Goal: Task Accomplishment & Management: Use online tool/utility

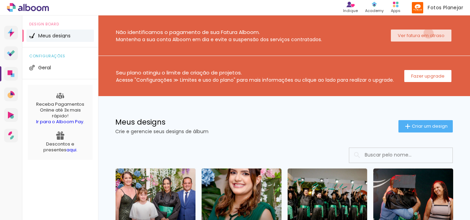
click at [0, 0] on slot "Ver fatura em atraso" at bounding box center [0, 0] width 0 height 0
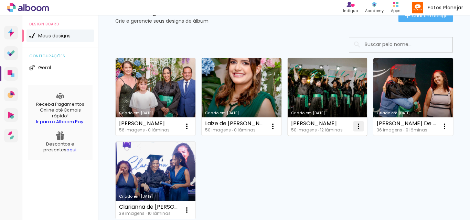
scroll to position [103, 0]
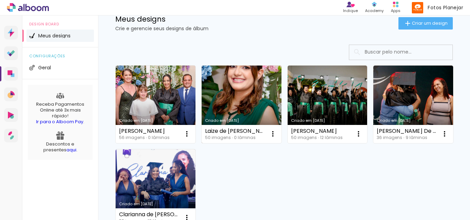
click at [224, 106] on link "Criado em [DATE]" at bounding box center [241, 105] width 80 height 78
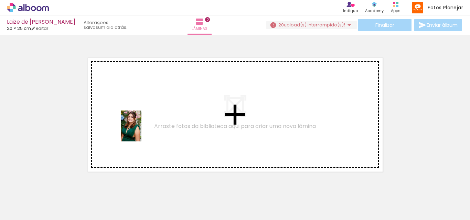
drag, startPoint x: 73, startPoint y: 202, endPoint x: 139, endPoint y: 198, distance: 66.4
click at [140, 130] on quentale-workspace at bounding box center [235, 110] width 470 height 220
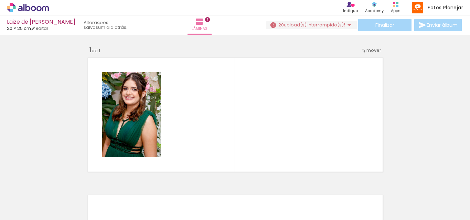
scroll to position [9, 0]
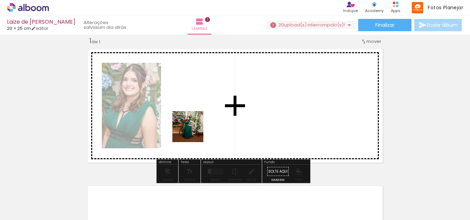
drag, startPoint x: 183, startPoint y: 202, endPoint x: 206, endPoint y: 162, distance: 47.0
click at [194, 125] on quentale-workspace at bounding box center [235, 110] width 470 height 220
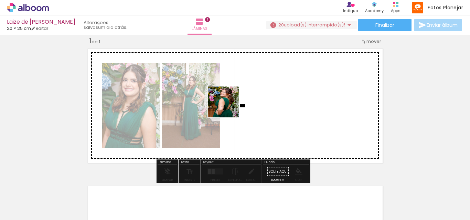
drag, startPoint x: 228, startPoint y: 194, endPoint x: 233, endPoint y: 209, distance: 15.6
click at [229, 106] on quentale-workspace at bounding box center [235, 110] width 470 height 220
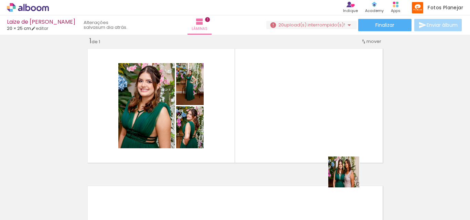
drag, startPoint x: 356, startPoint y: 200, endPoint x: 346, endPoint y: 168, distance: 33.9
click at [327, 144] on quentale-workspace at bounding box center [235, 110] width 470 height 220
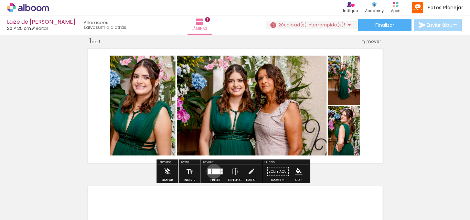
click at [212, 172] on div at bounding box center [216, 171] width 9 height 5
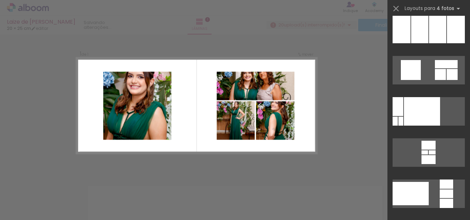
scroll to position [9558, 0]
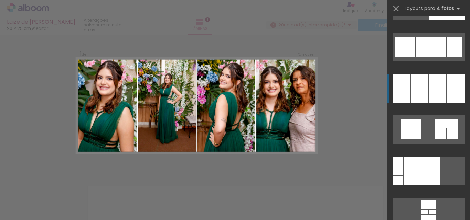
click at [432, 100] on div at bounding box center [437, 88] width 17 height 29
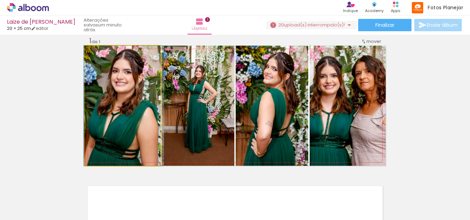
drag, startPoint x: 116, startPoint y: 85, endPoint x: 117, endPoint y: 99, distance: 13.8
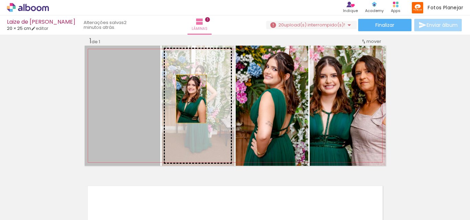
drag, startPoint x: 129, startPoint y: 95, endPoint x: 188, endPoint y: 99, distance: 59.6
click at [0, 0] on slot at bounding box center [0, 0] width 0 height 0
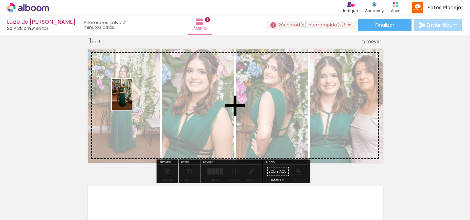
drag, startPoint x: 150, startPoint y: 197, endPoint x: 132, endPoint y: 100, distance: 98.8
click at [132, 100] on quentale-workspace at bounding box center [235, 110] width 470 height 220
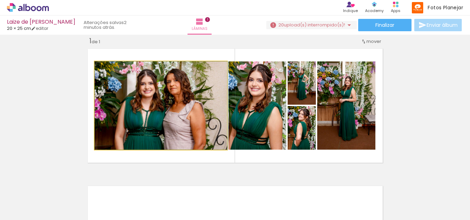
drag, startPoint x: 136, startPoint y: 97, endPoint x: 142, endPoint y: 110, distance: 14.2
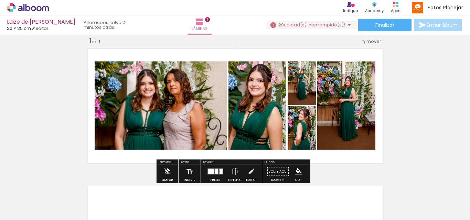
click at [209, 169] on div at bounding box center [211, 171] width 7 height 5
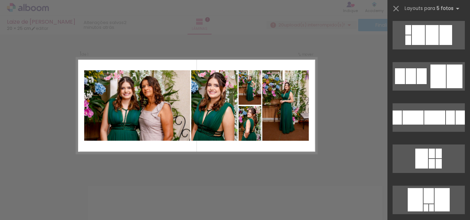
scroll to position [3039, 0]
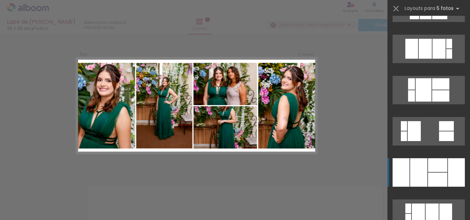
click at [432, 170] on div at bounding box center [437, 165] width 19 height 14
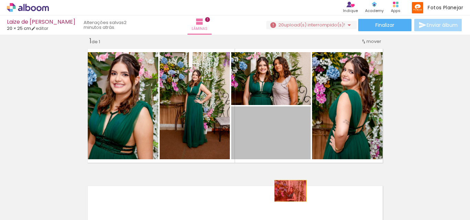
drag, startPoint x: 282, startPoint y: 131, endPoint x: 287, endPoint y: 194, distance: 63.5
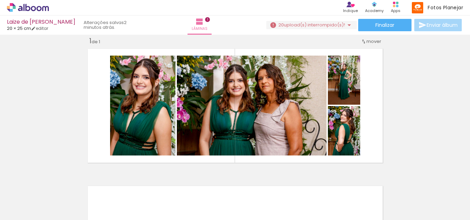
scroll to position [0, 1514]
click at [326, 200] on div at bounding box center [326, 197] width 34 height 23
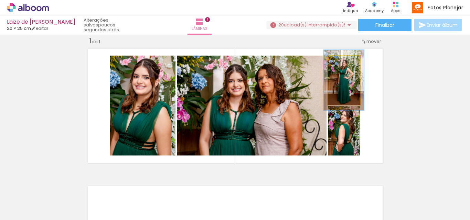
type paper-slider "123"
click at [343, 63] on div at bounding box center [342, 62] width 11 height 11
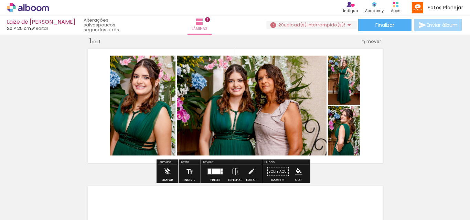
click at [404, 79] on div "Inserir lâmina 1 de 1" at bounding box center [235, 165] width 470 height 275
click at [396, 98] on div "Inserir lâmina 1 de 1" at bounding box center [235, 165] width 470 height 275
click at [385, 128] on div "Inserir lâmina 1 de 1" at bounding box center [235, 165] width 470 height 275
click at [430, 83] on div "Inserir lâmina 1 de 1" at bounding box center [235, 165] width 470 height 275
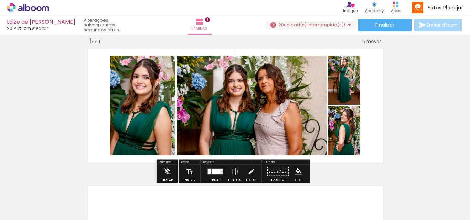
click at [209, 172] on div at bounding box center [209, 171] width 3 height 5
